Goal: Information Seeking & Learning: Learn about a topic

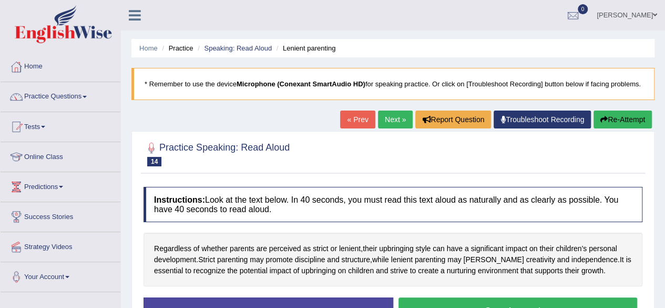
click at [637, 16] on link "[PERSON_NAME]" at bounding box center [627, 13] width 76 height 27
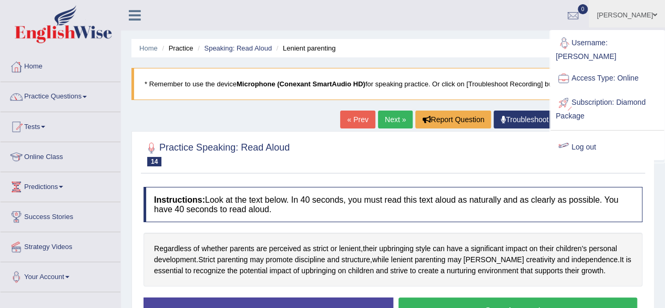
click at [593, 140] on link "Log out" at bounding box center [607, 147] width 114 height 24
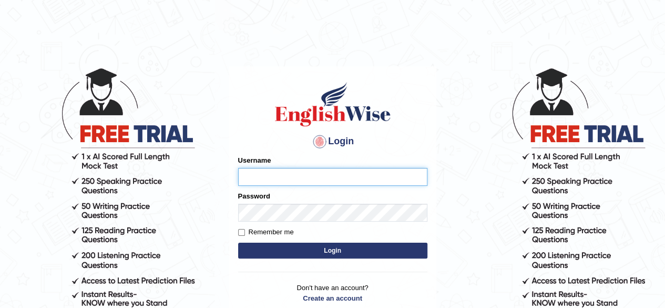
type input "jumla"
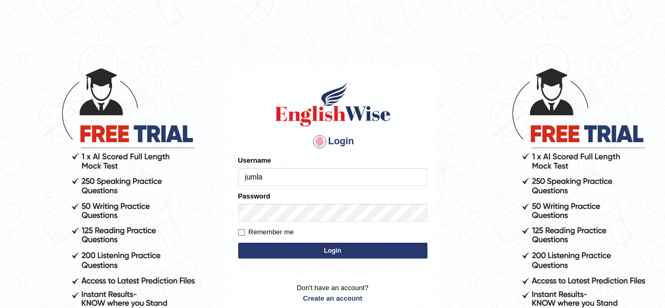
click at [317, 251] on button "Login" at bounding box center [332, 250] width 189 height 16
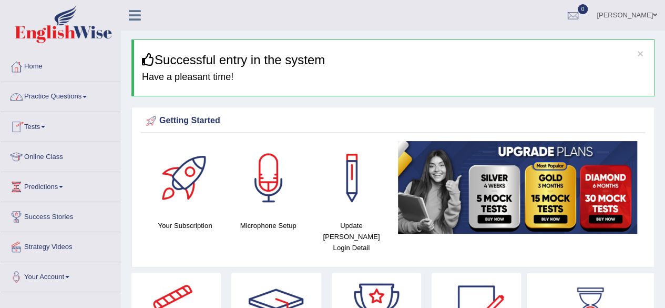
click at [51, 153] on link "Online Class" at bounding box center [61, 155] width 120 height 26
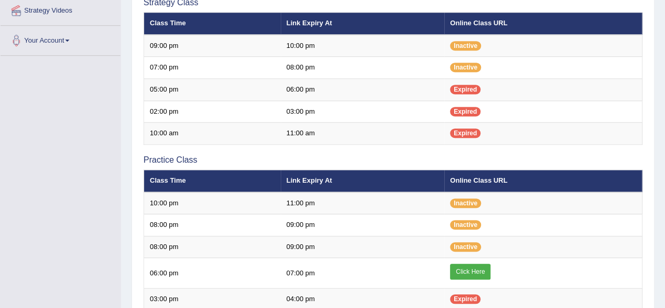
scroll to position [237, 0]
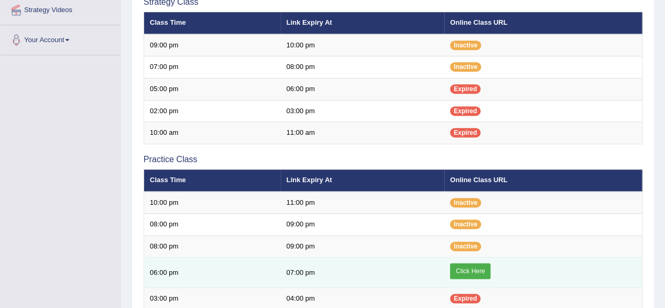
click at [462, 270] on link "Click Here" at bounding box center [470, 271] width 40 height 16
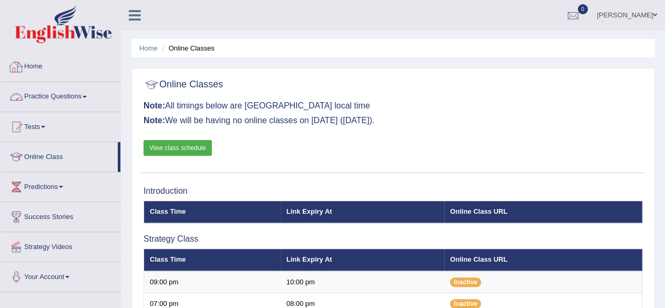
click at [38, 69] on link "Home" at bounding box center [61, 65] width 120 height 26
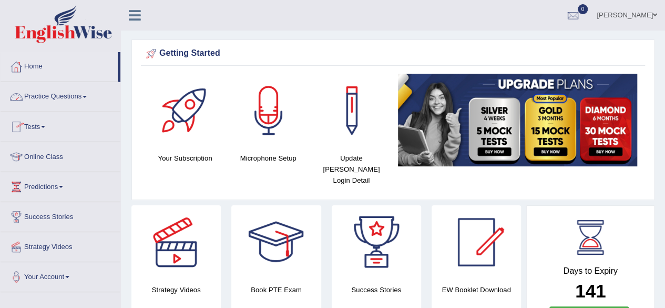
click at [59, 94] on link "Practice Questions" at bounding box center [61, 95] width 120 height 26
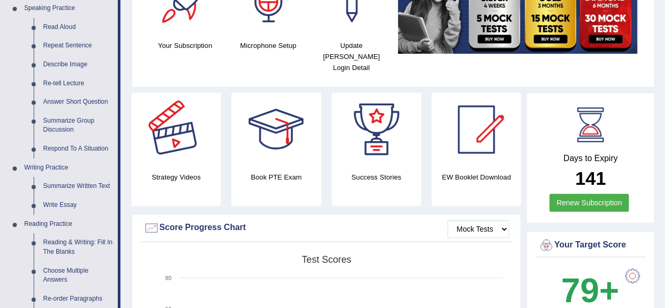
scroll to position [113, 0]
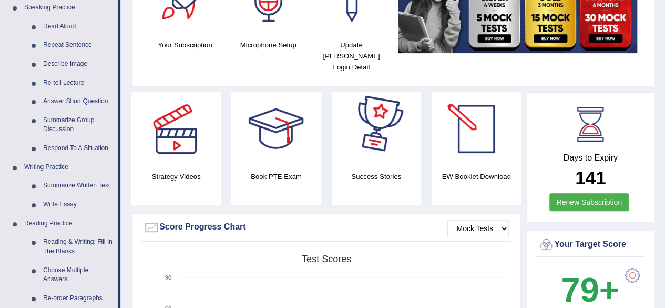
click at [474, 135] on div at bounding box center [477, 129] width 74 height 74
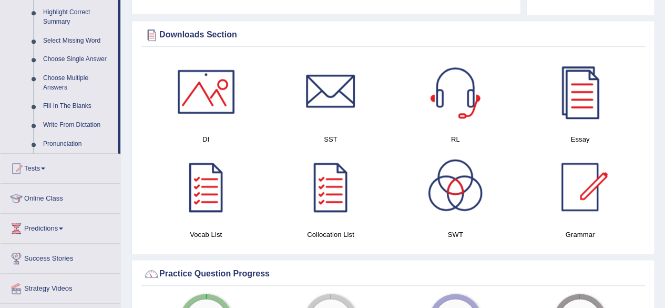
scroll to position [516, 0]
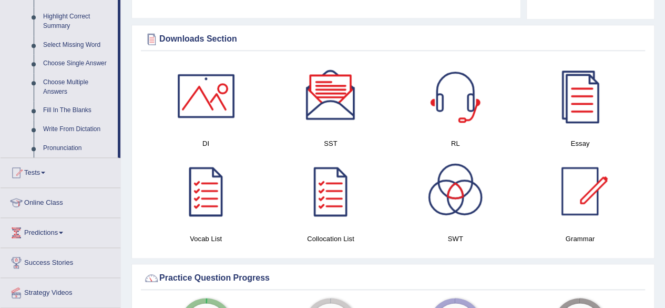
click at [456, 93] on div at bounding box center [456, 96] width 74 height 74
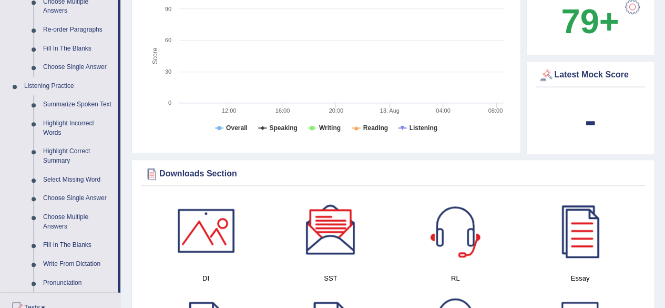
scroll to position [381, 0]
click at [582, 232] on div at bounding box center [580, 231] width 74 height 74
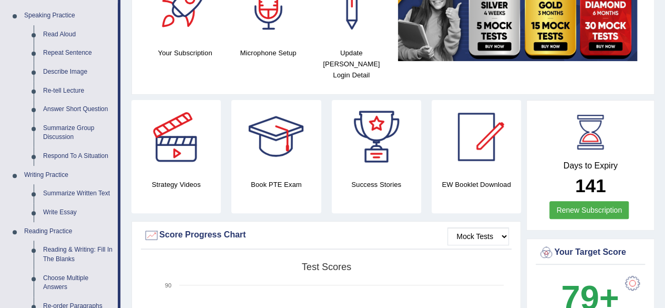
scroll to position [0, 0]
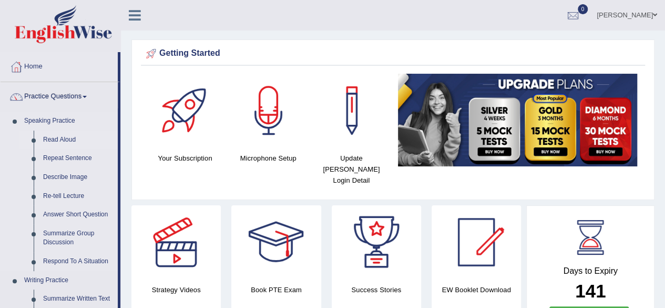
click at [55, 139] on link "Read Aloud" at bounding box center [77, 139] width 79 height 19
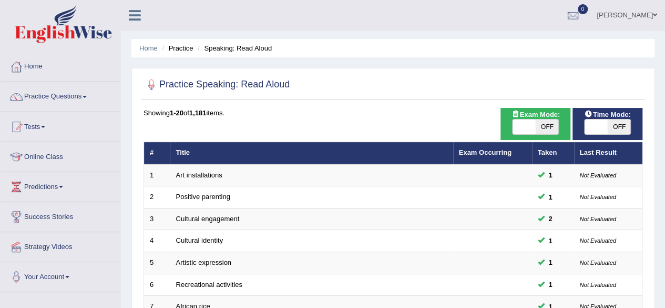
click at [54, 92] on link "Practice Questions" at bounding box center [61, 95] width 120 height 26
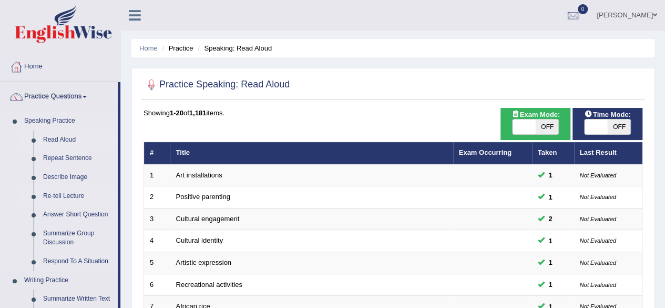
click at [58, 190] on link "Re-tell Lecture" at bounding box center [77, 196] width 79 height 19
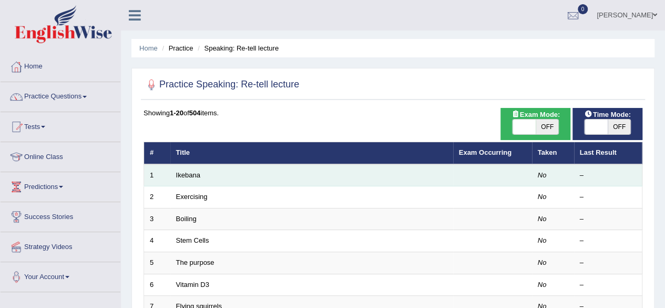
click at [197, 169] on td "Ikebana" at bounding box center [311, 175] width 283 height 22
click at [195, 175] on link "Ikebana" at bounding box center [188, 175] width 24 height 8
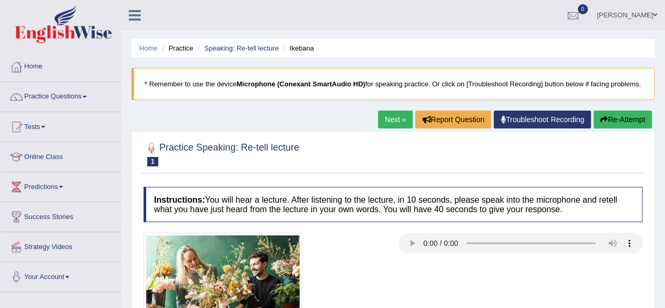
click at [626, 18] on link "Jumla Salim" at bounding box center [627, 13] width 76 height 27
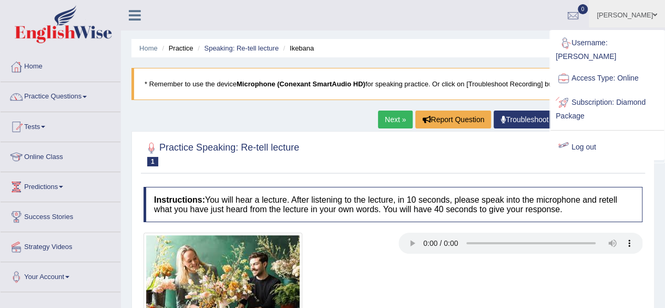
click at [615, 137] on link "Log out" at bounding box center [607, 147] width 114 height 24
